Goal: Transaction & Acquisition: Purchase product/service

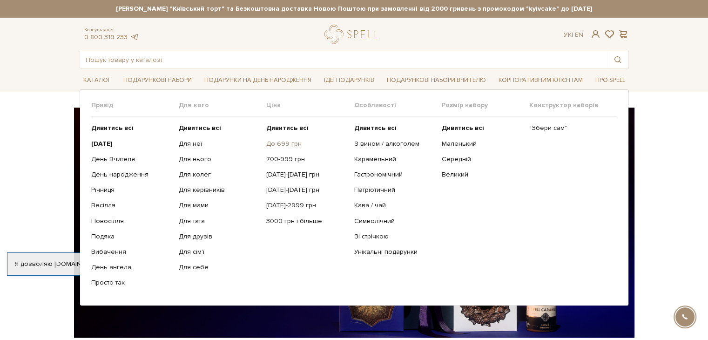
click at [294, 140] on link "До 699 грн" at bounding box center [306, 144] width 81 height 8
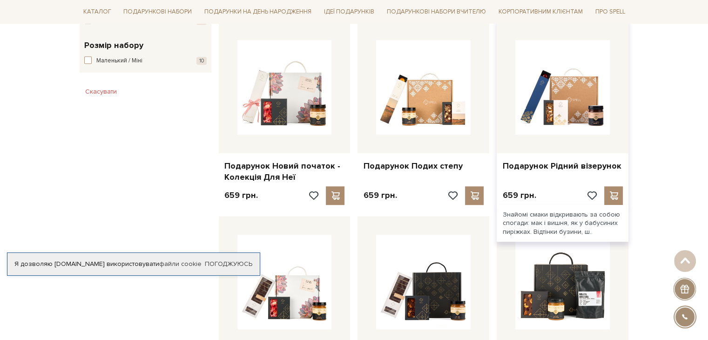
scroll to position [559, 0]
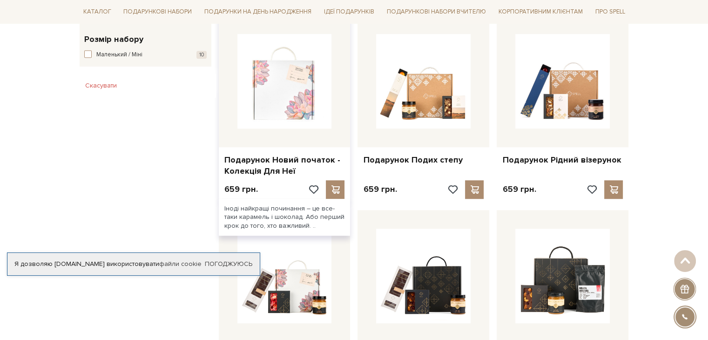
click at [280, 110] on img at bounding box center [284, 81] width 95 height 95
